Goal: Task Accomplishment & Management: Manage account settings

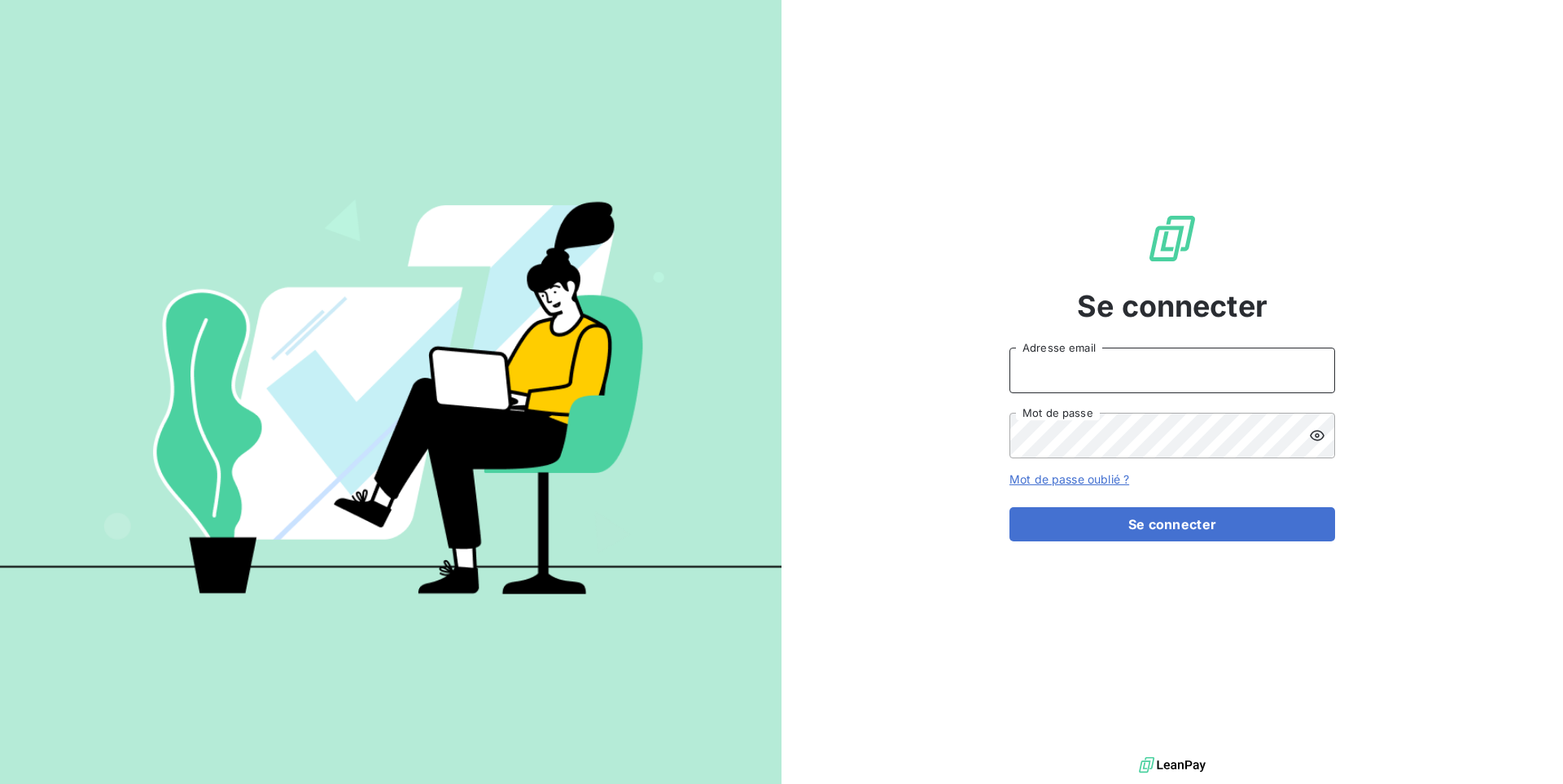
click at [1073, 386] on input "Adresse email" at bounding box center [1171, 370] width 325 height 46
click at [1157, 376] on input "admin@excovalliancesc" at bounding box center [1171, 370] width 325 height 46
click at [1009, 507] on button "Se connecter" at bounding box center [1171, 525] width 325 height 34
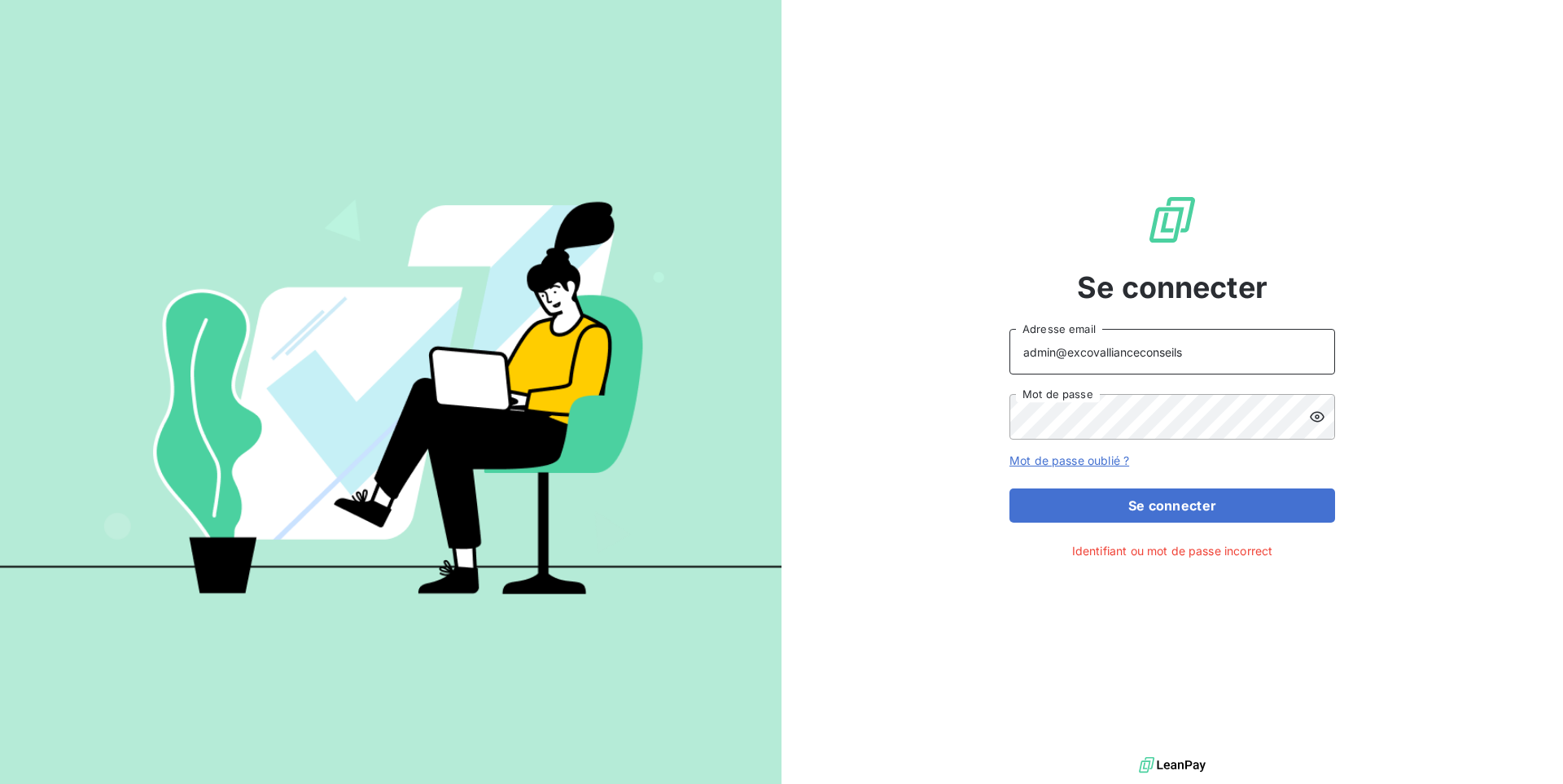
type input "admin@excovallianceconseils"
click at [1009, 489] on button "Se connecter" at bounding box center [1171, 506] width 325 height 34
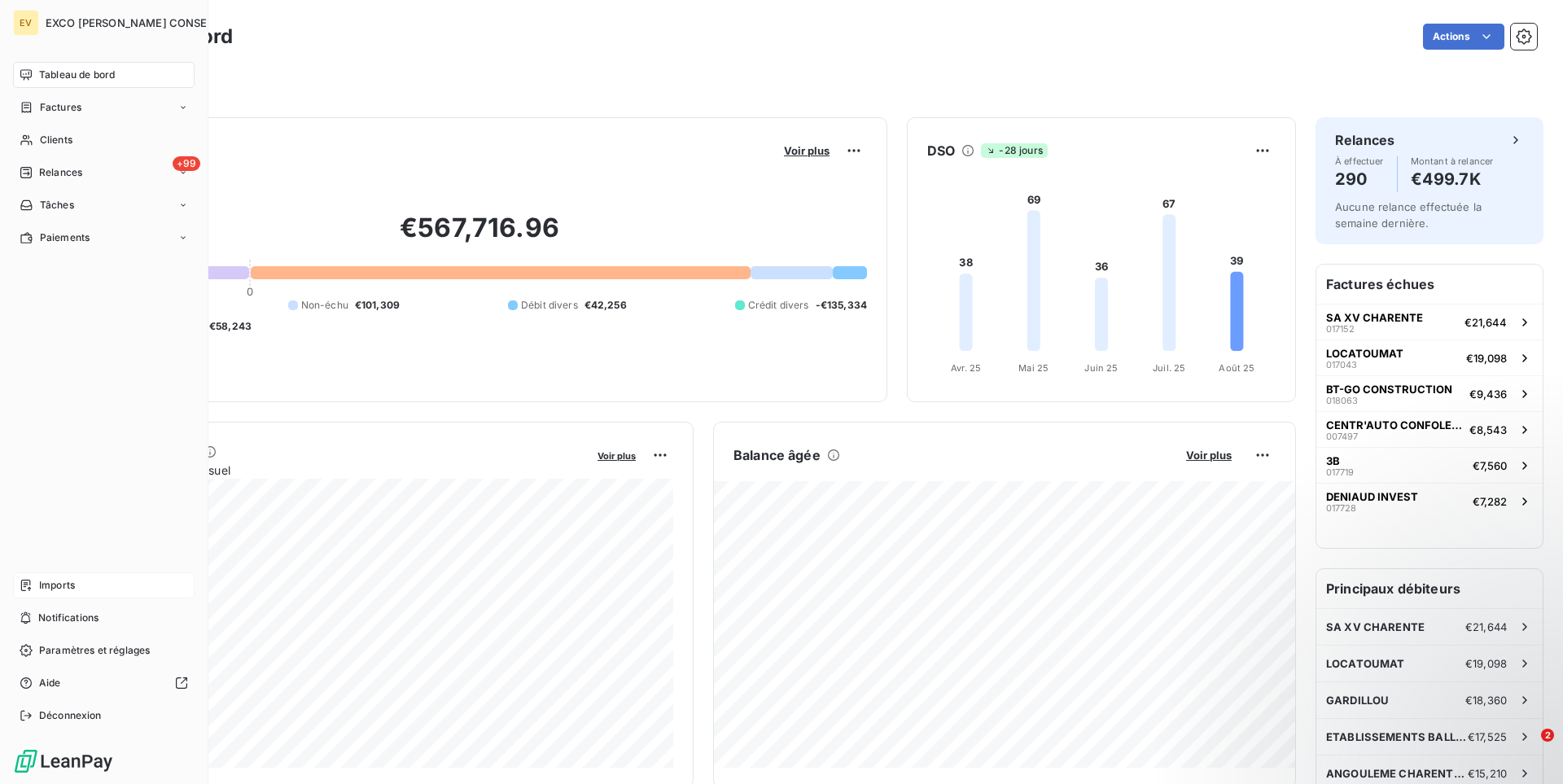
click at [64, 593] on div "Imports" at bounding box center [103, 585] width 181 height 26
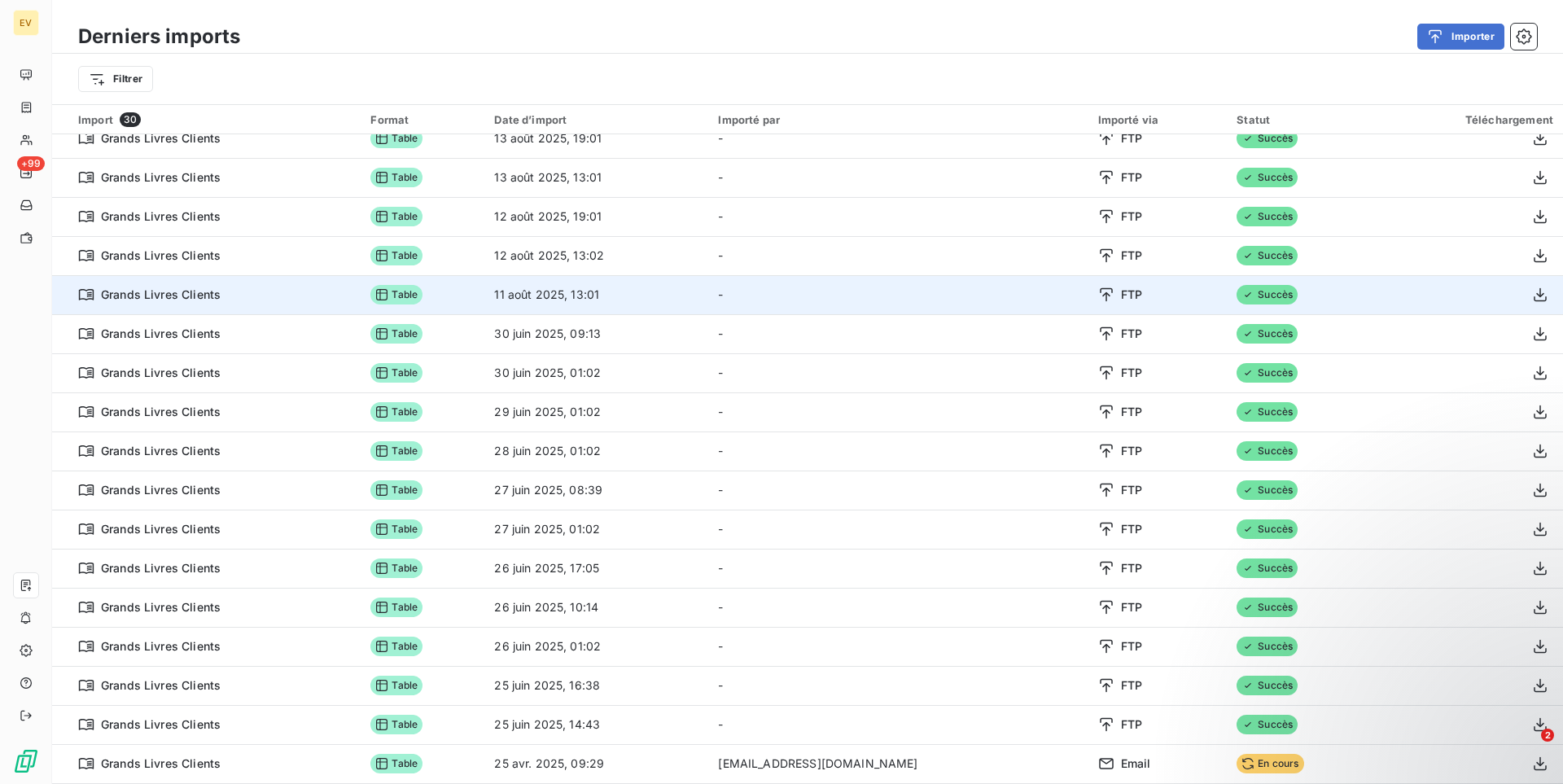
scroll to position [55, 0]
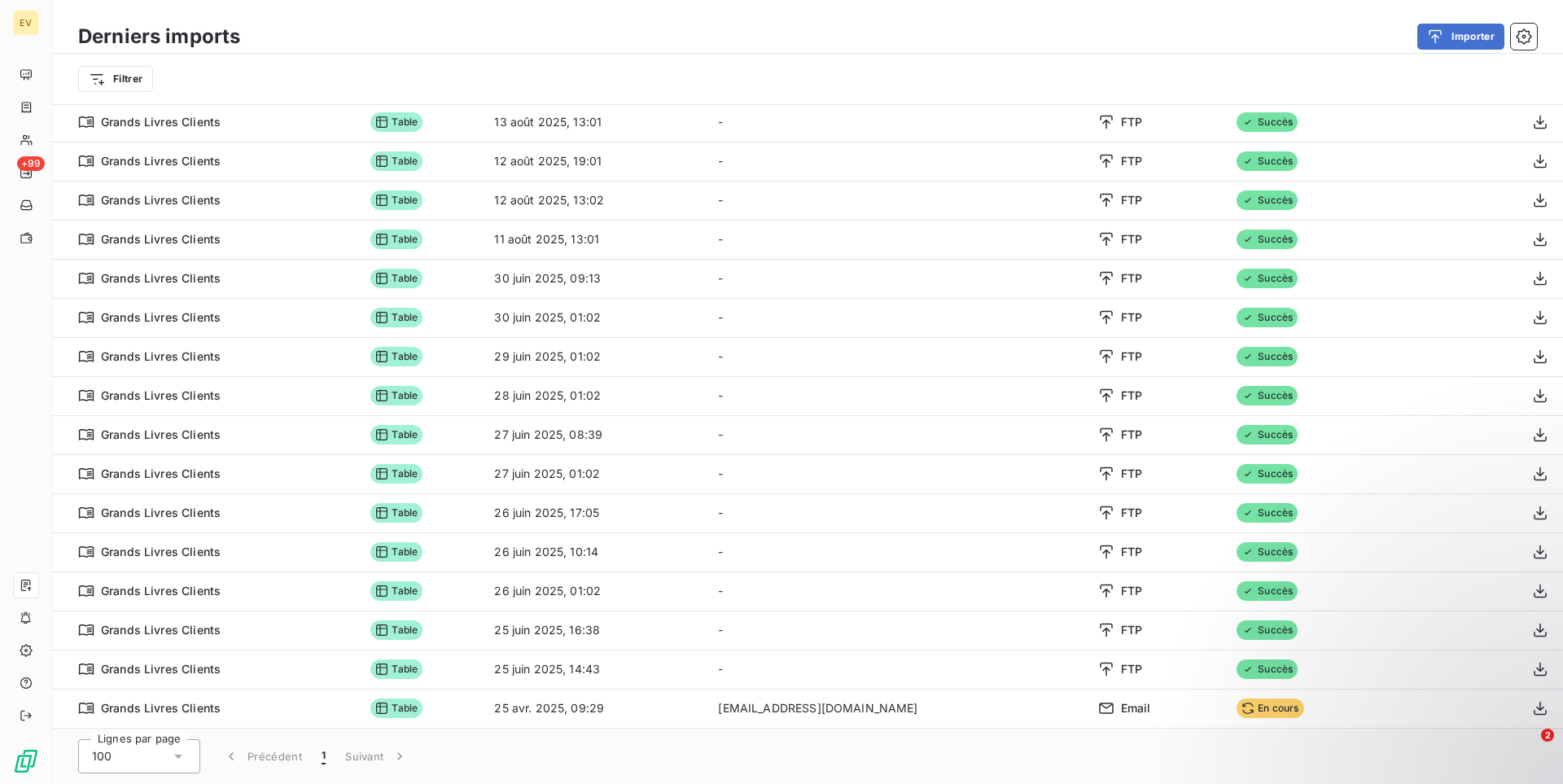
click at [1061, 757] on div "Lignes par page 100 Précédent 1 Suivant" at bounding box center [807, 756] width 1511 height 55
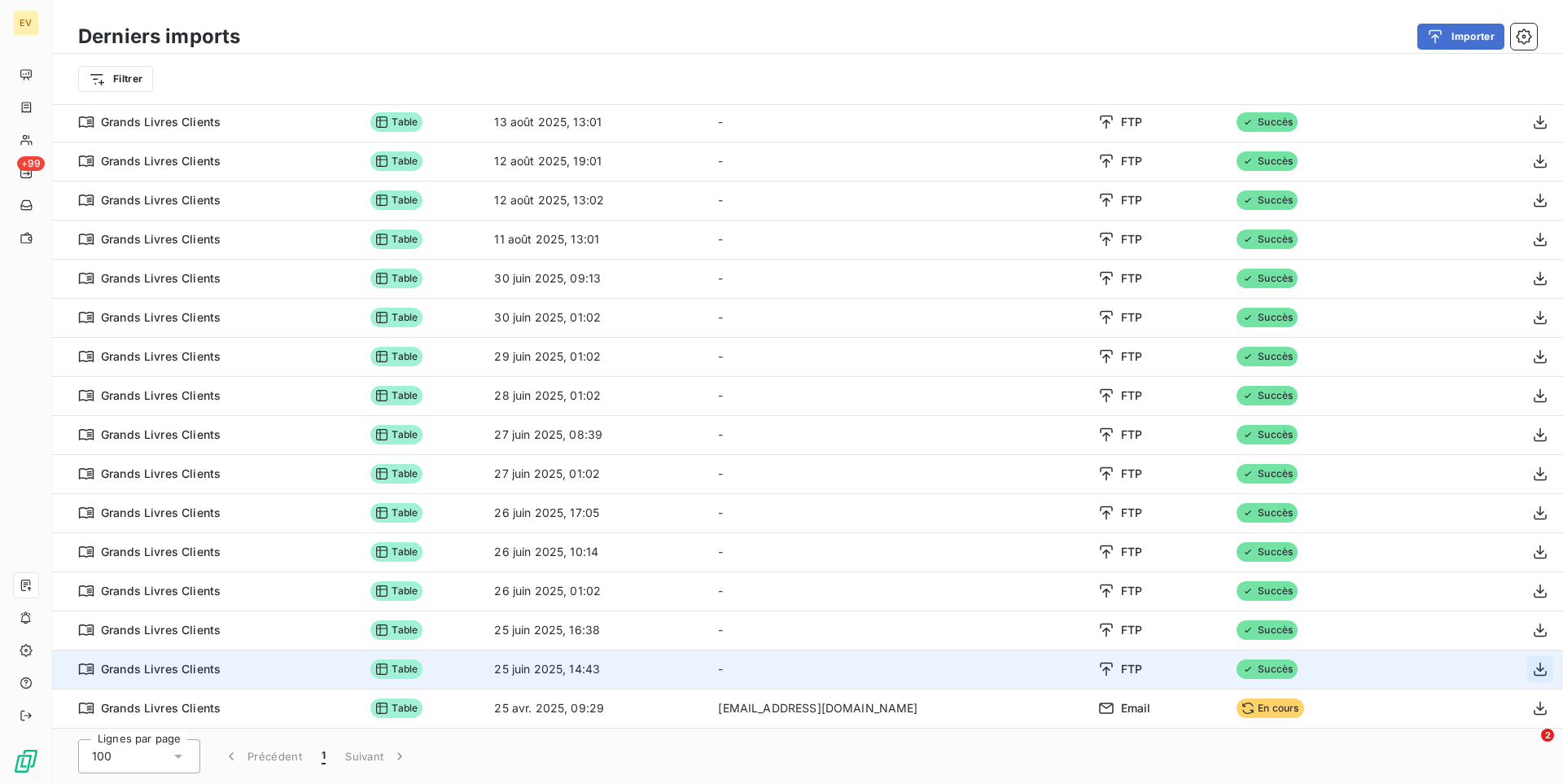
click at [1542, 664] on icon "button" at bounding box center [1540, 669] width 16 height 16
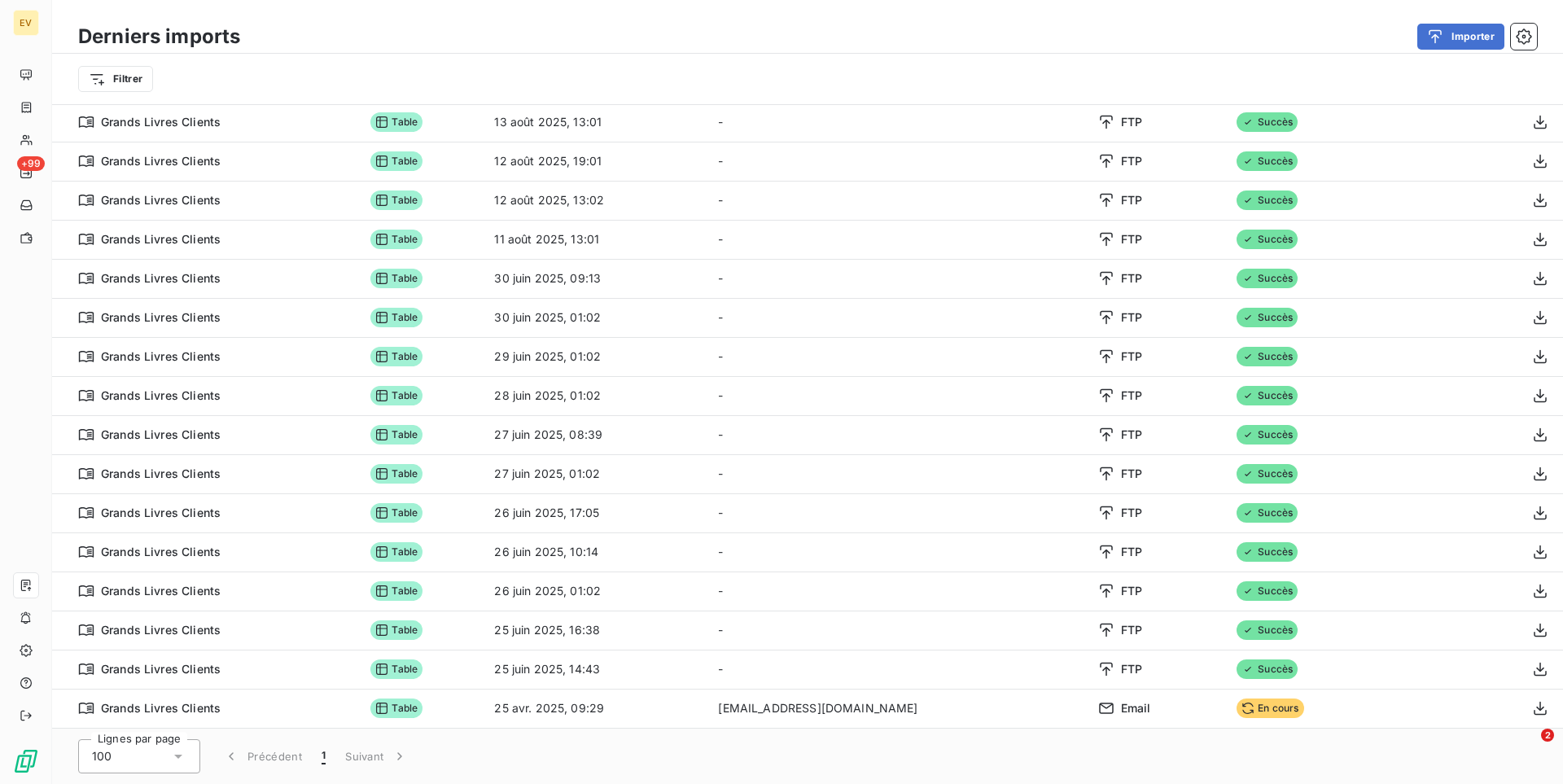
click at [642, 745] on div "Lignes par page 100 Précédent 1 Suivant" at bounding box center [807, 756] width 1511 height 55
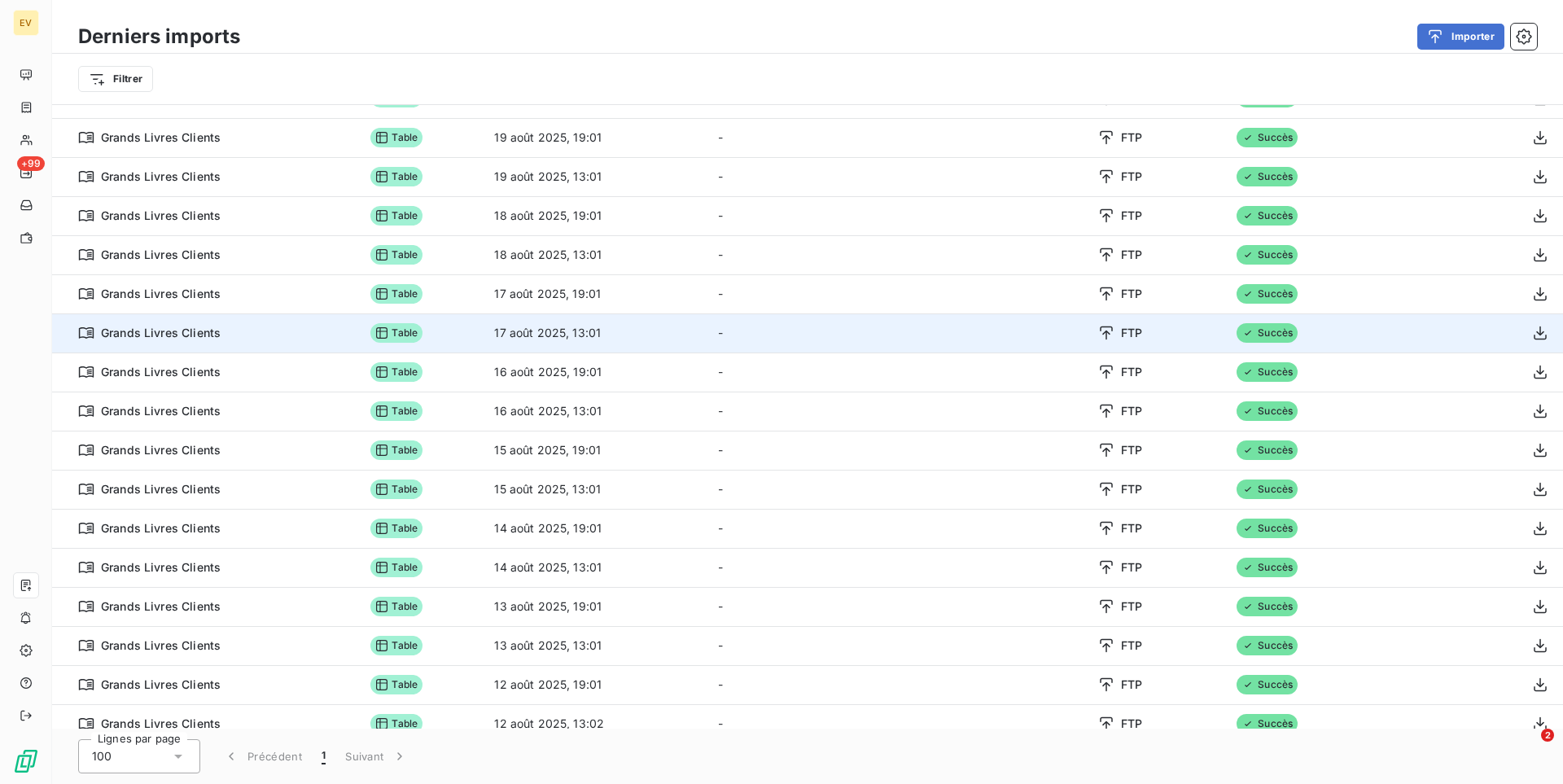
scroll to position [0, 0]
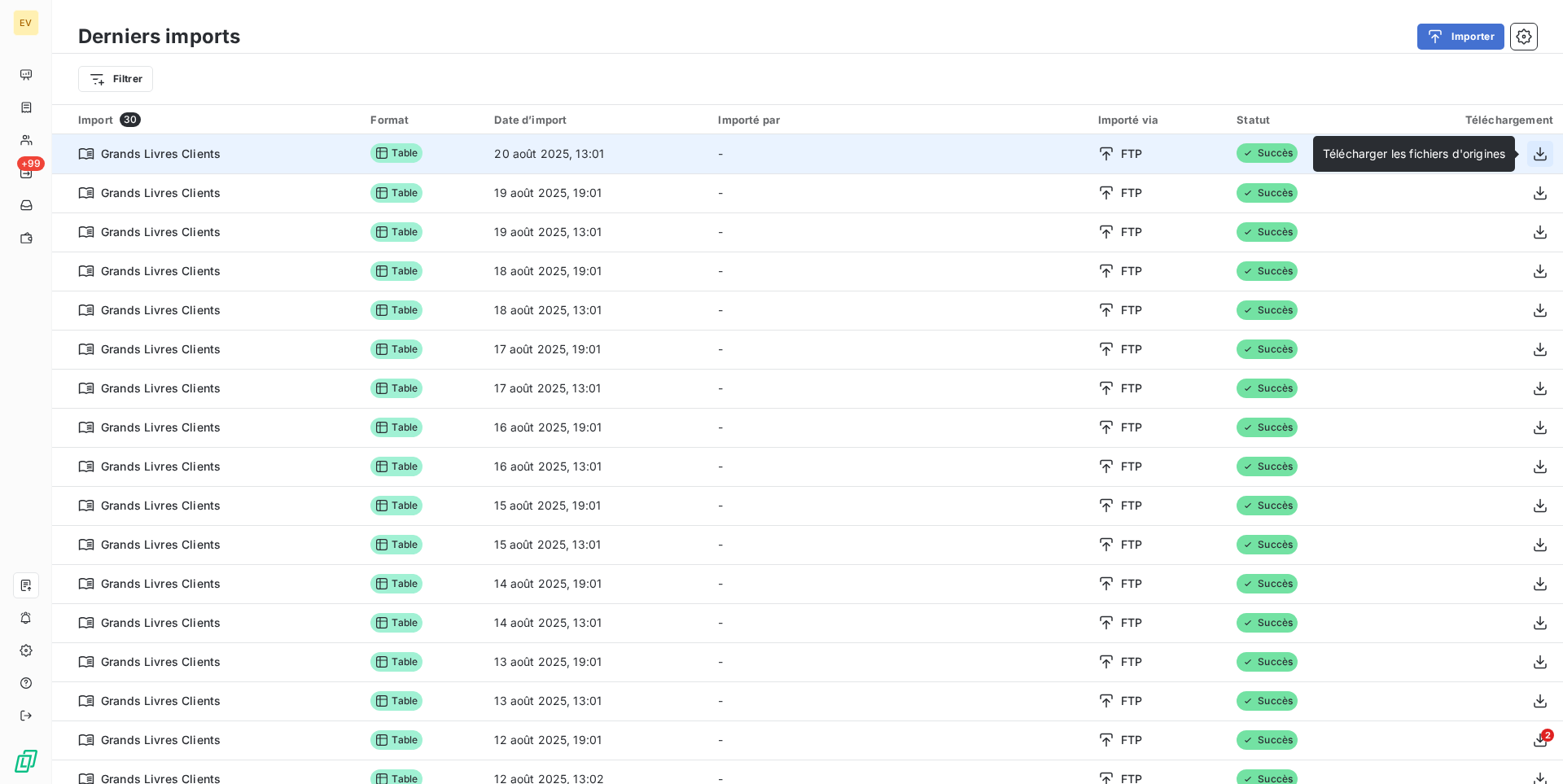
click at [1540, 152] on icon "button" at bounding box center [1540, 154] width 13 height 14
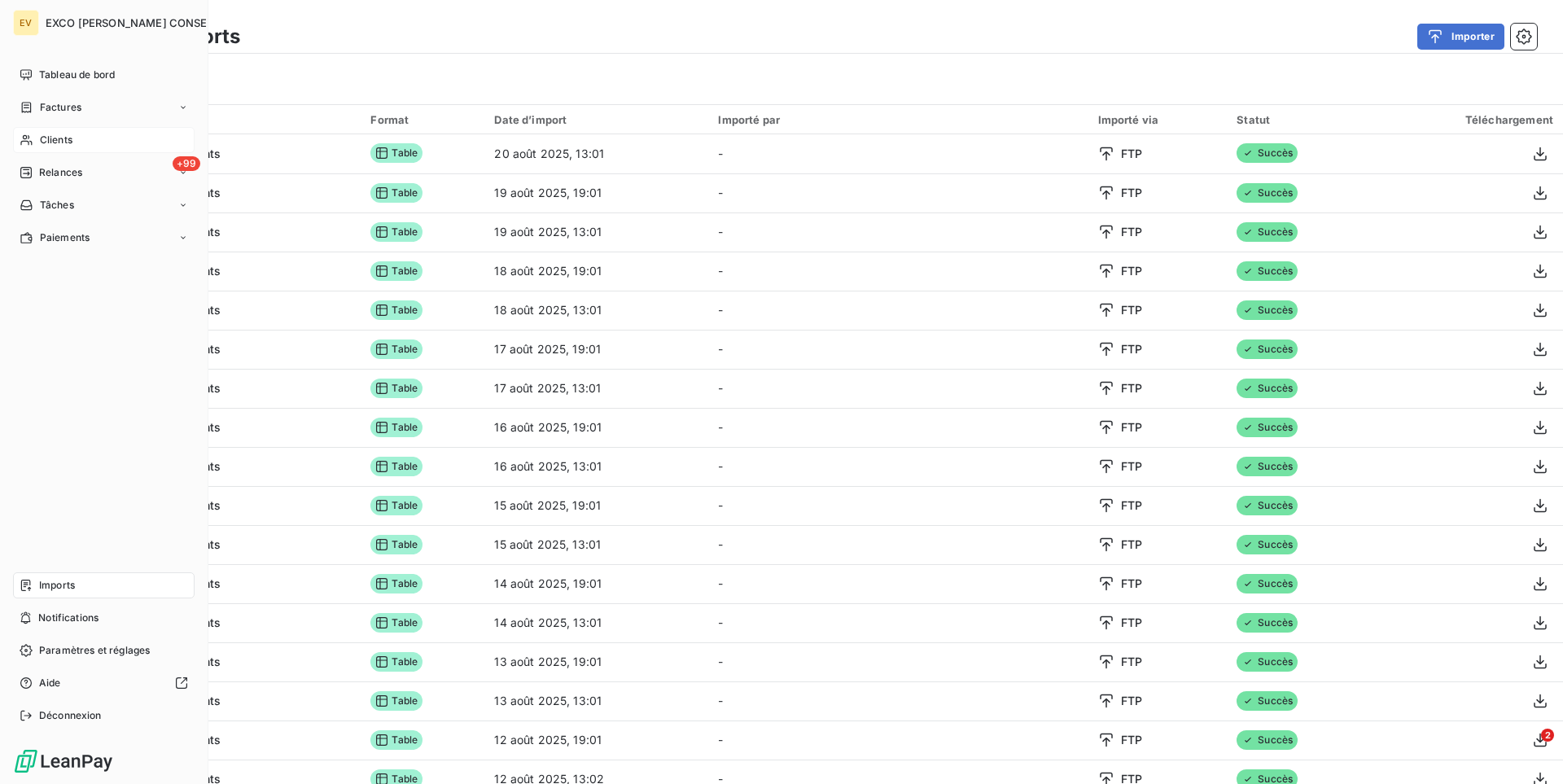
click at [39, 134] on div "Clients" at bounding box center [103, 140] width 181 height 26
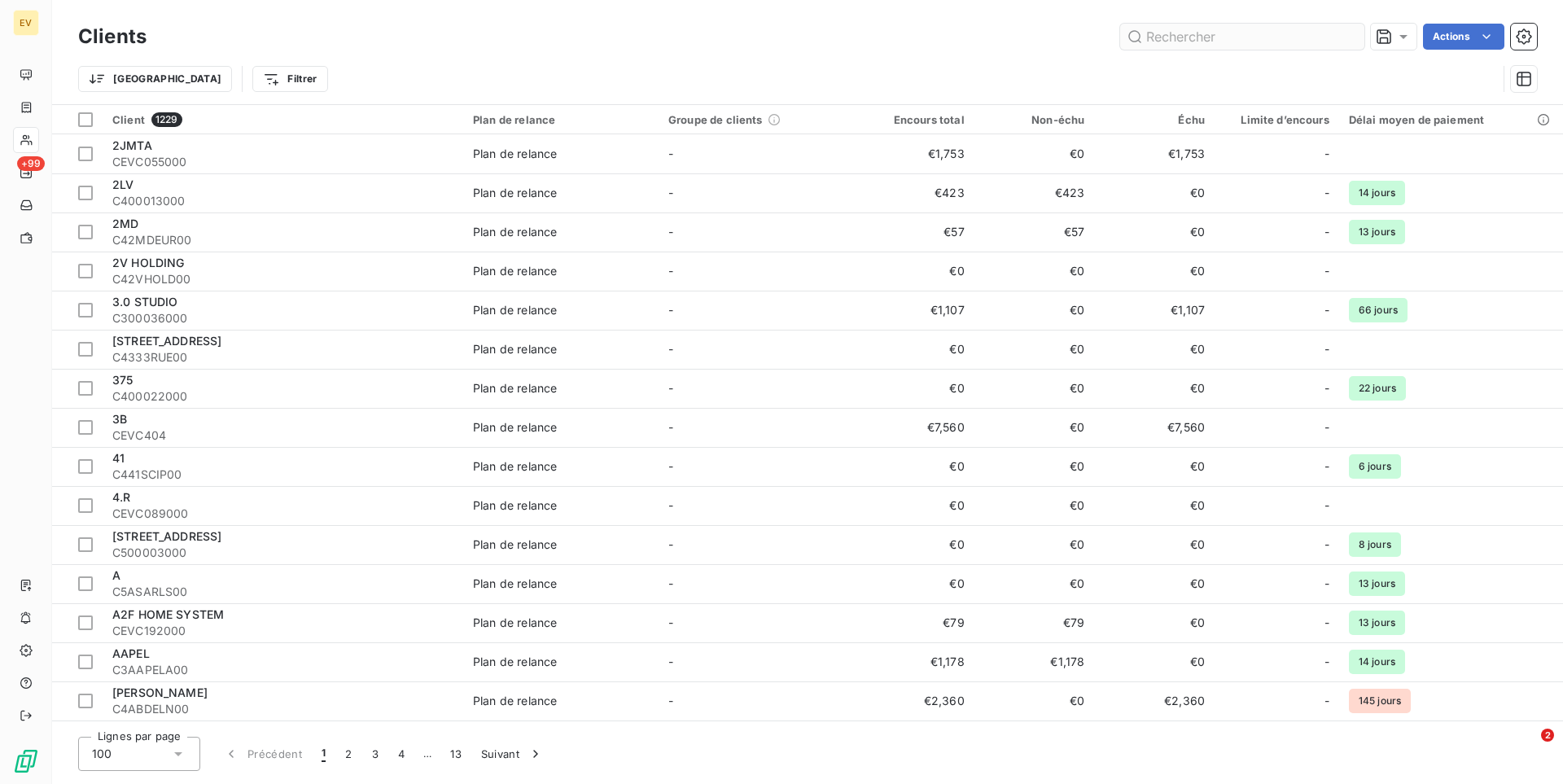
click at [1210, 37] on input "text" at bounding box center [1242, 36] width 244 height 26
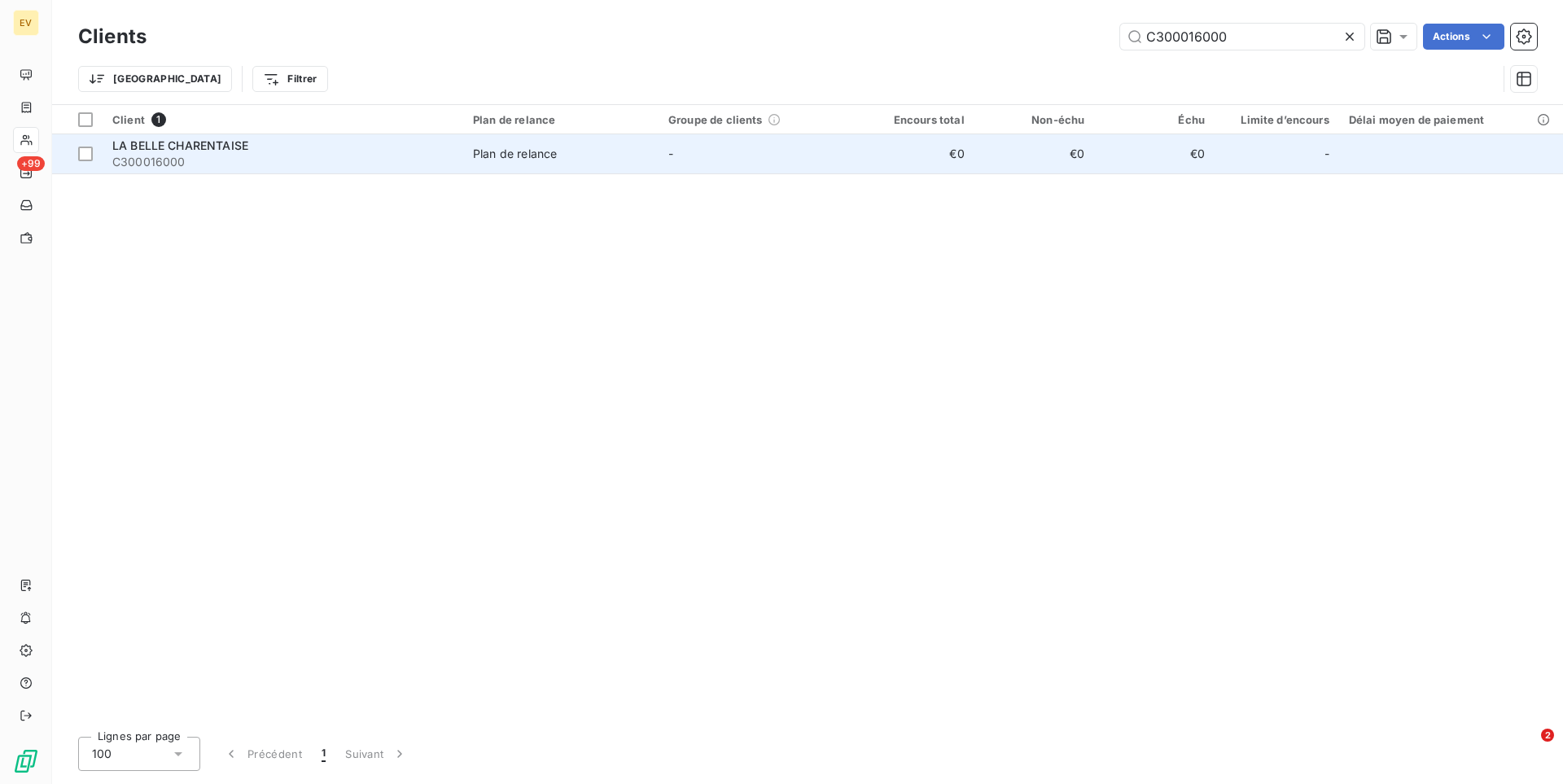
type input "C300016000"
click at [417, 154] on span "C300016000" at bounding box center [283, 161] width 341 height 16
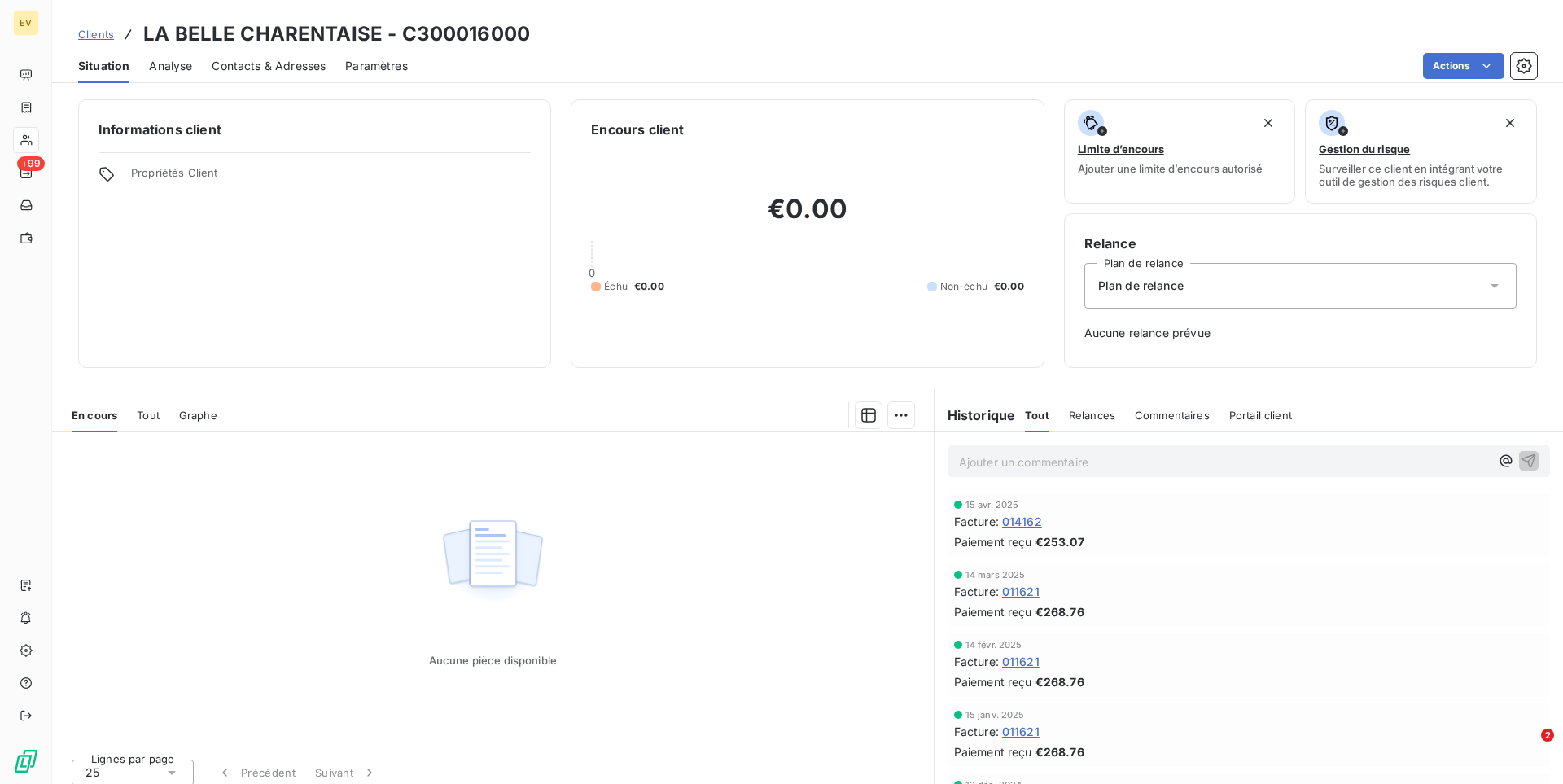
click at [147, 407] on div "Tout" at bounding box center [148, 416] width 23 height 34
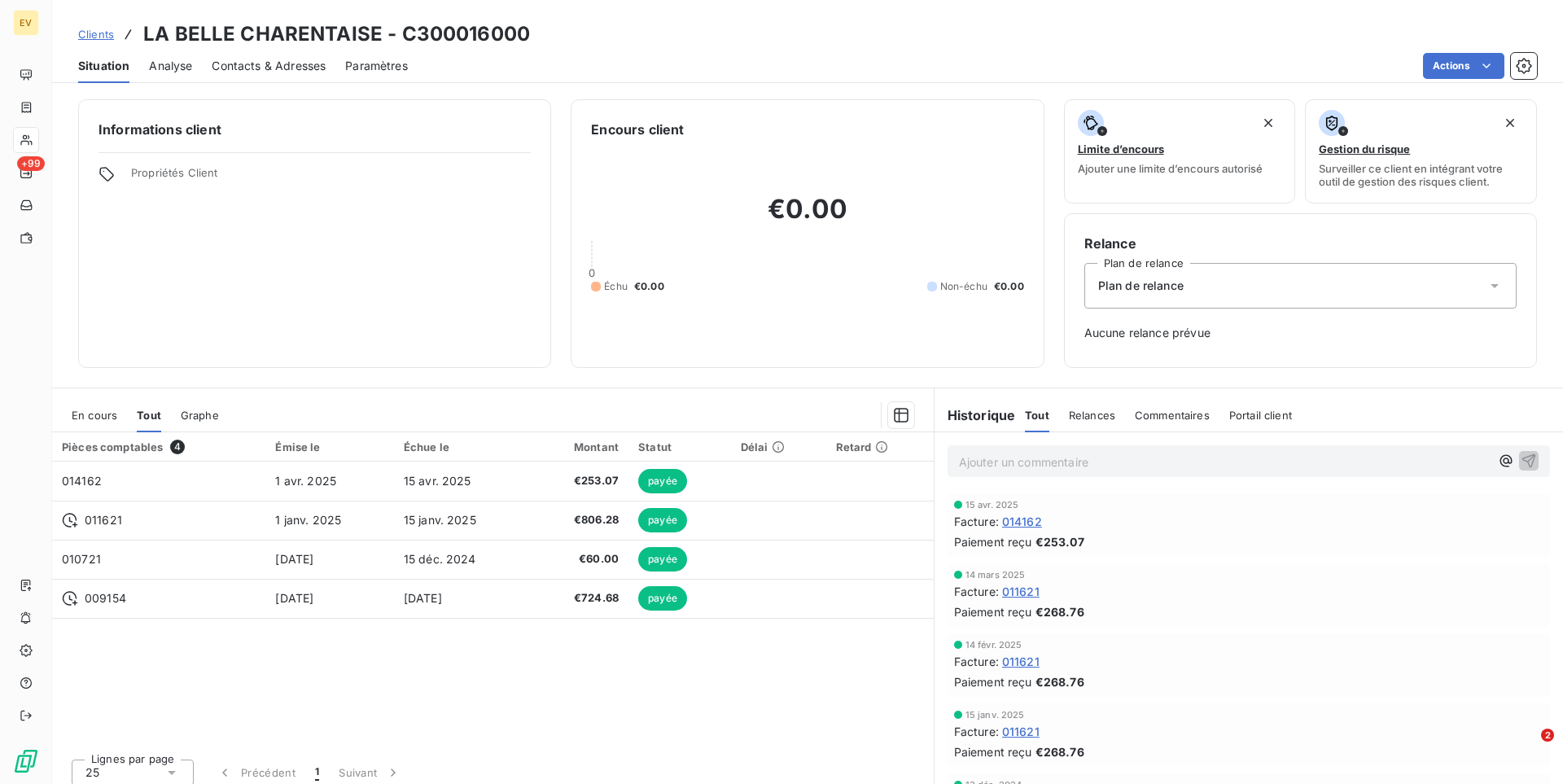
scroll to position [10, 0]
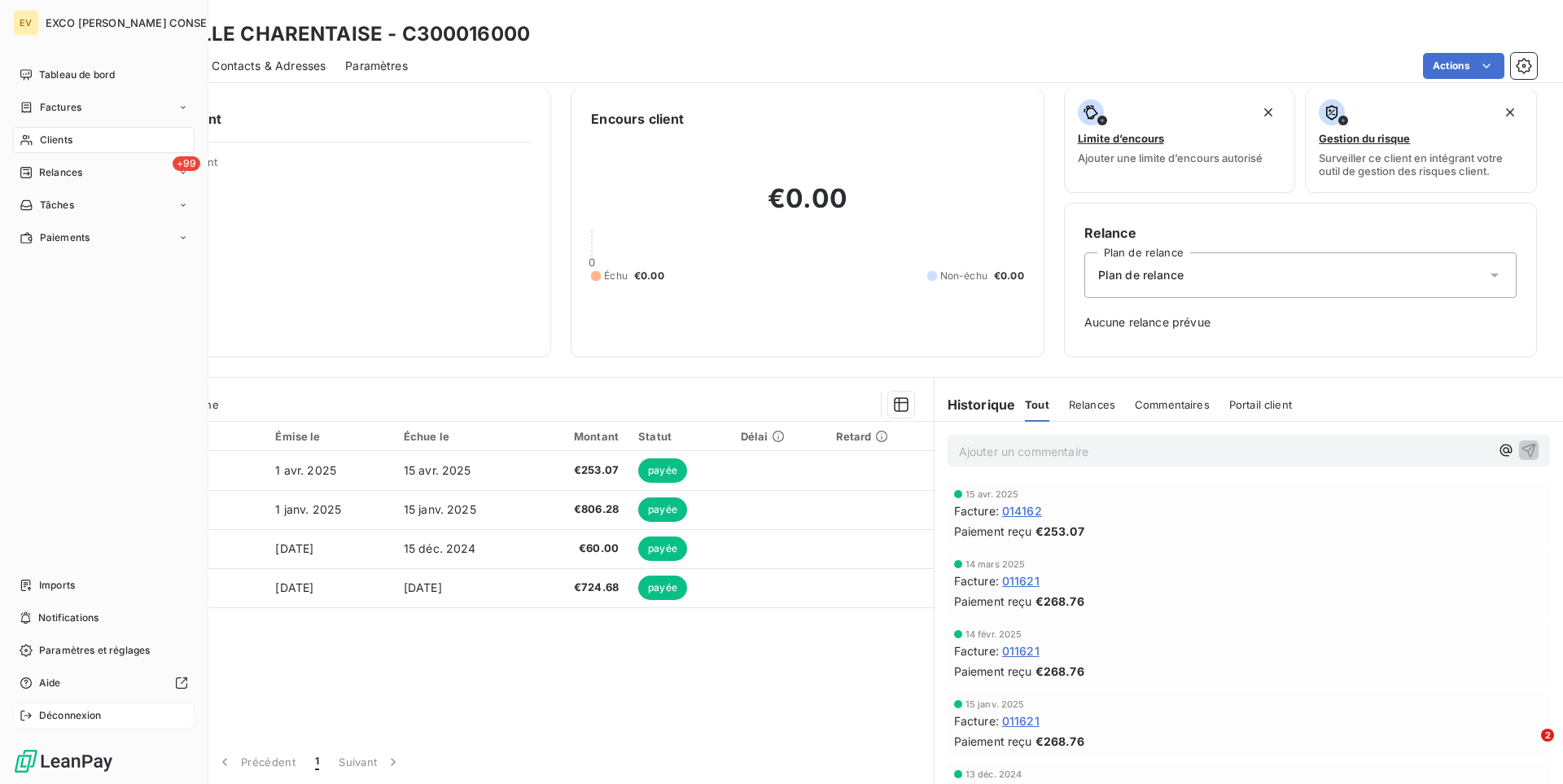
click at [66, 713] on span "Déconnexion" at bounding box center [70, 715] width 63 height 15
